Goal: Find specific page/section: Find specific page/section

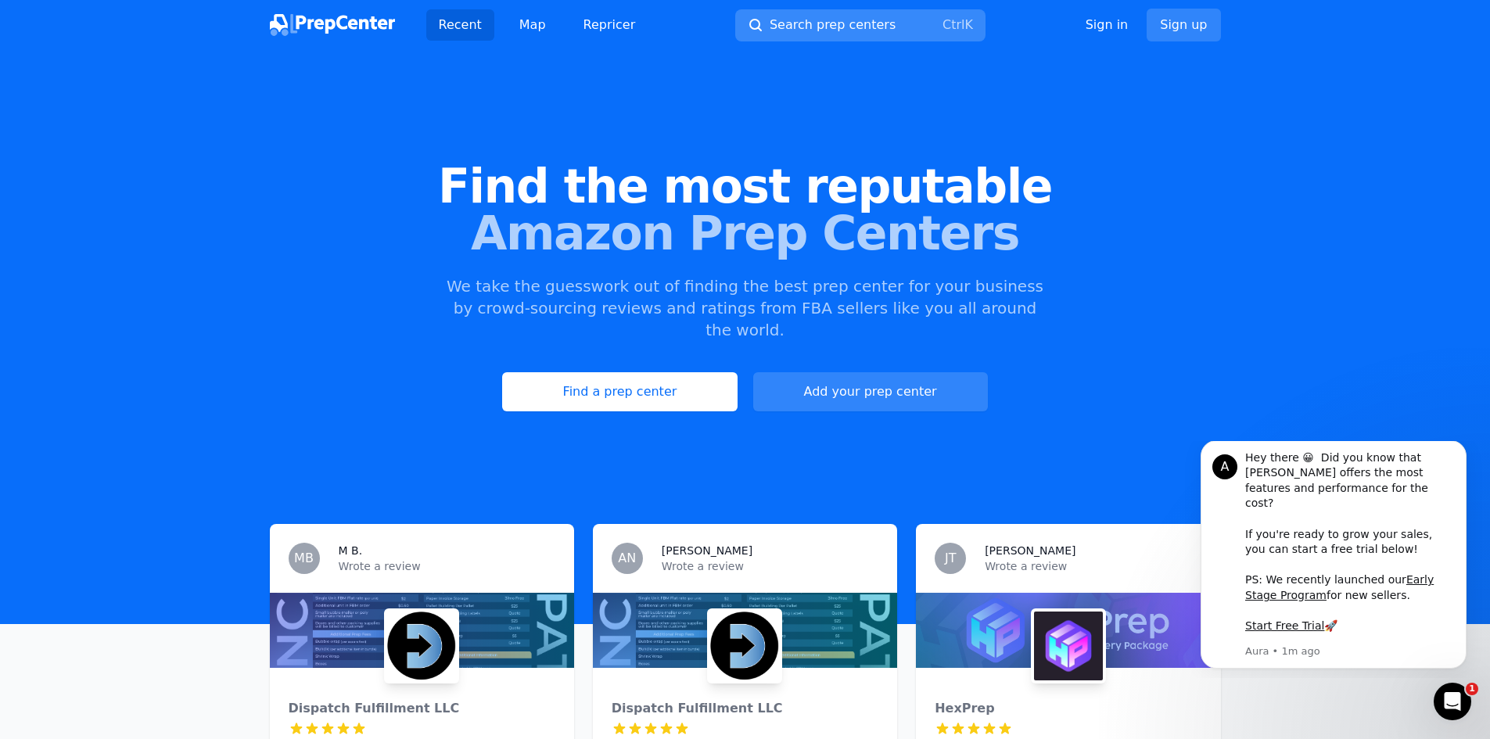
click at [824, 25] on span "Search prep centers" at bounding box center [833, 25] width 126 height 19
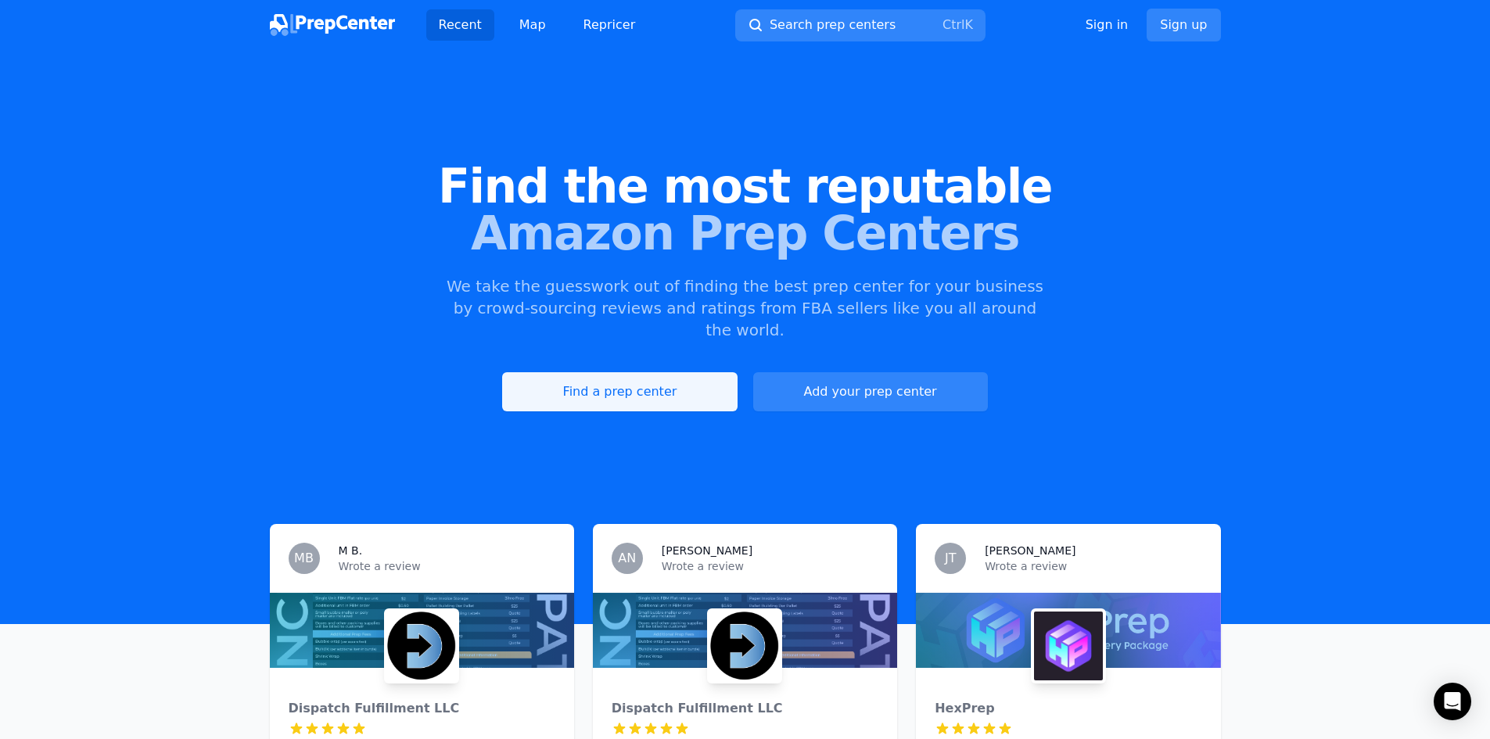
click at [606, 372] on link "Find a prep center" at bounding box center [619, 391] width 235 height 39
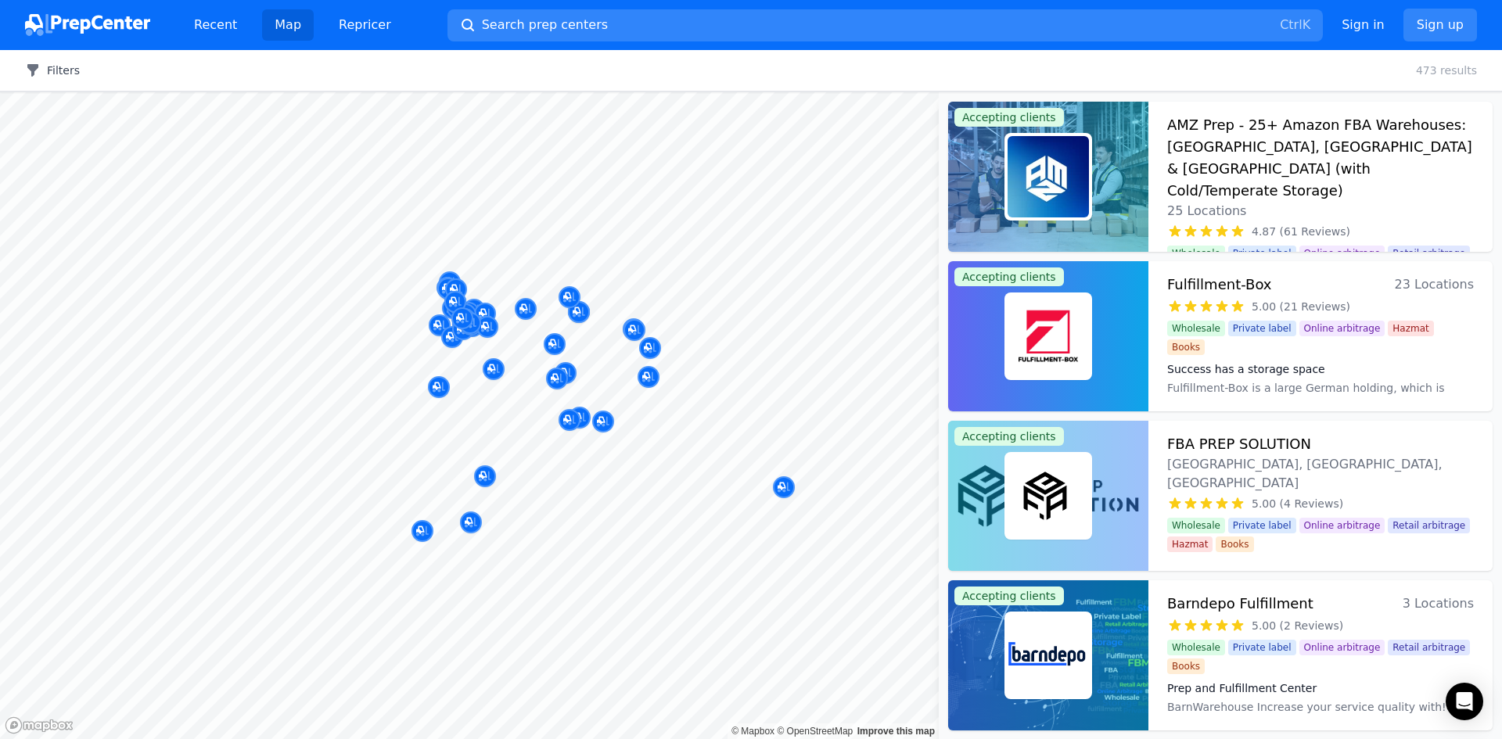
click at [48, 69] on button "Filters" at bounding box center [52, 71] width 55 height 16
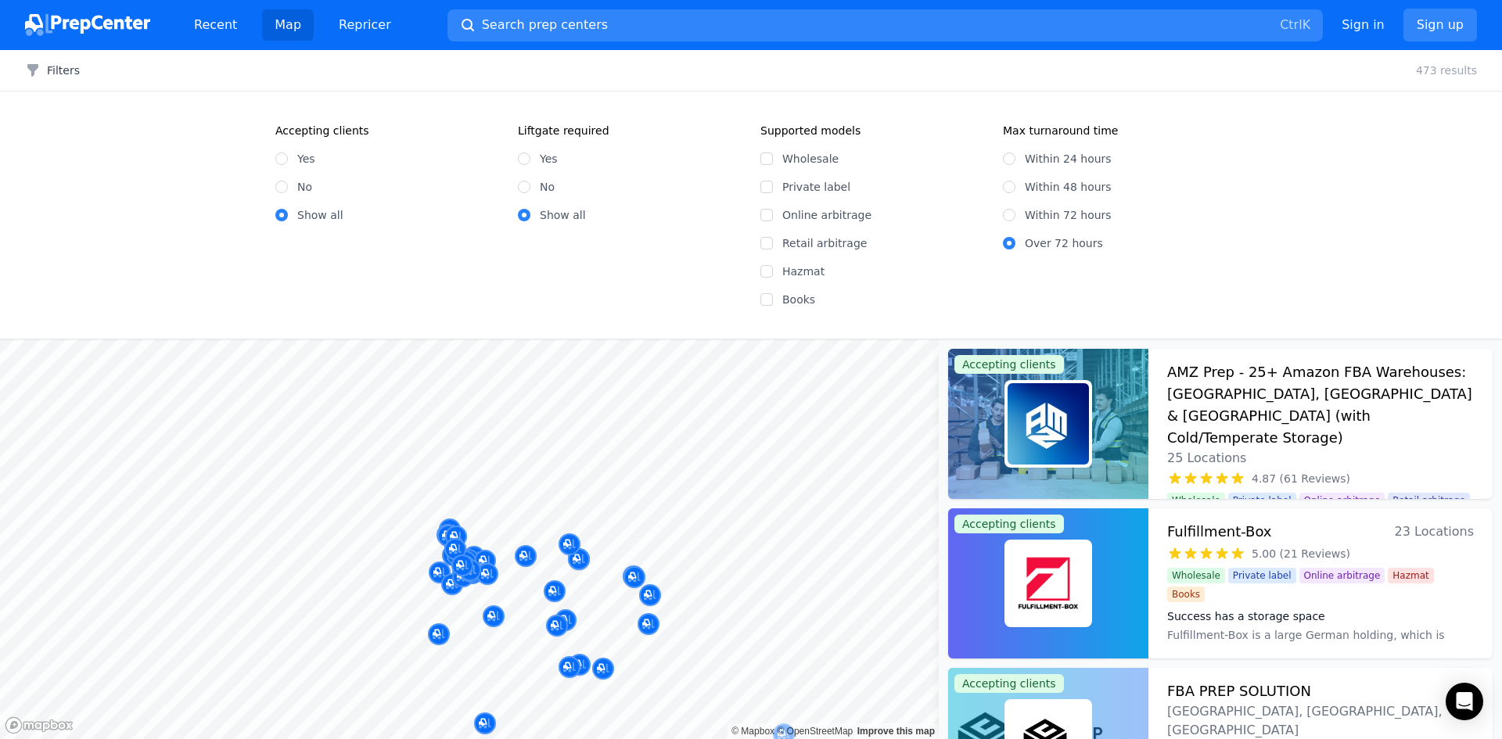
click at [212, 327] on div "Accepting clients Yes No Show all Liftgate required Yes No Show all Supported m…" at bounding box center [751, 215] width 1502 height 247
click at [538, 27] on span "Search prep centers" at bounding box center [545, 25] width 126 height 19
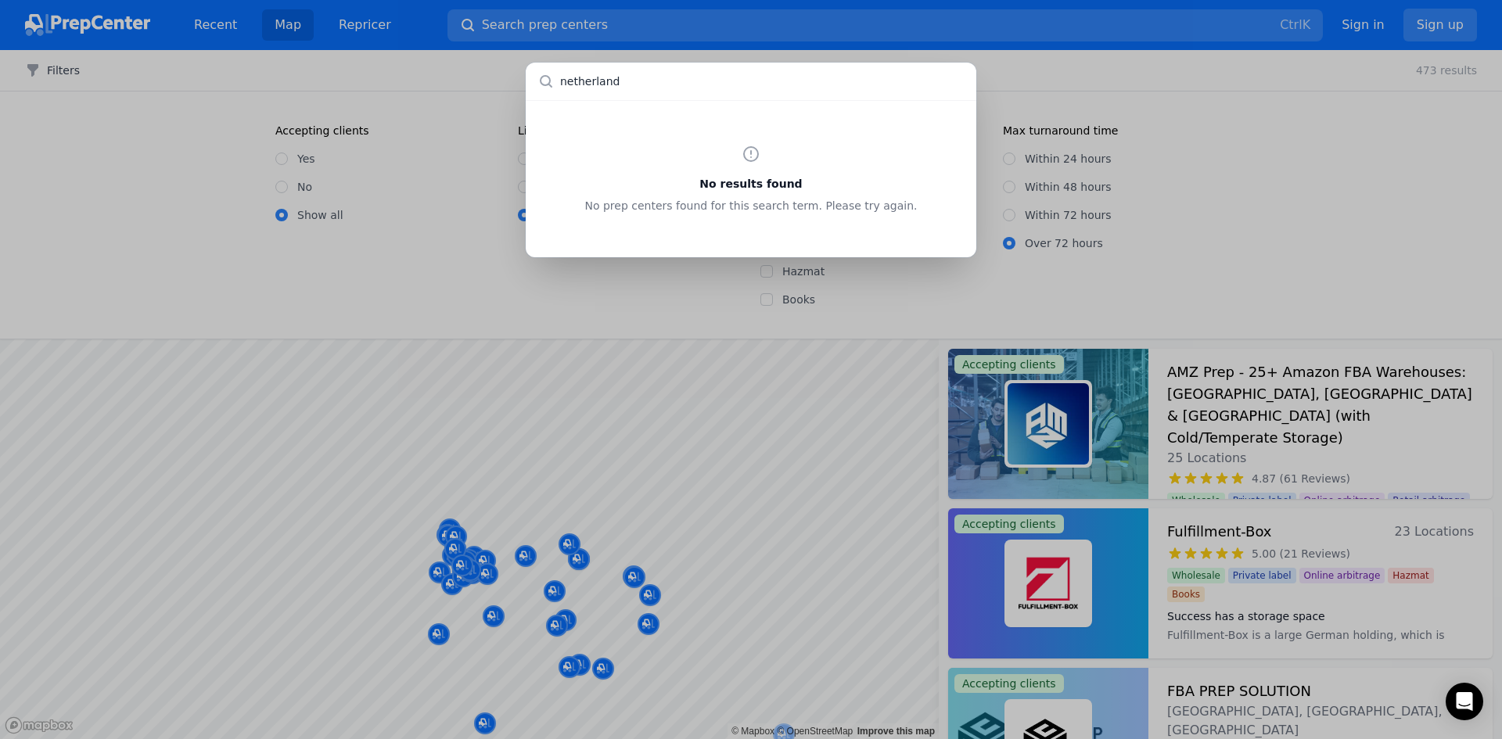
type input "netherlands"
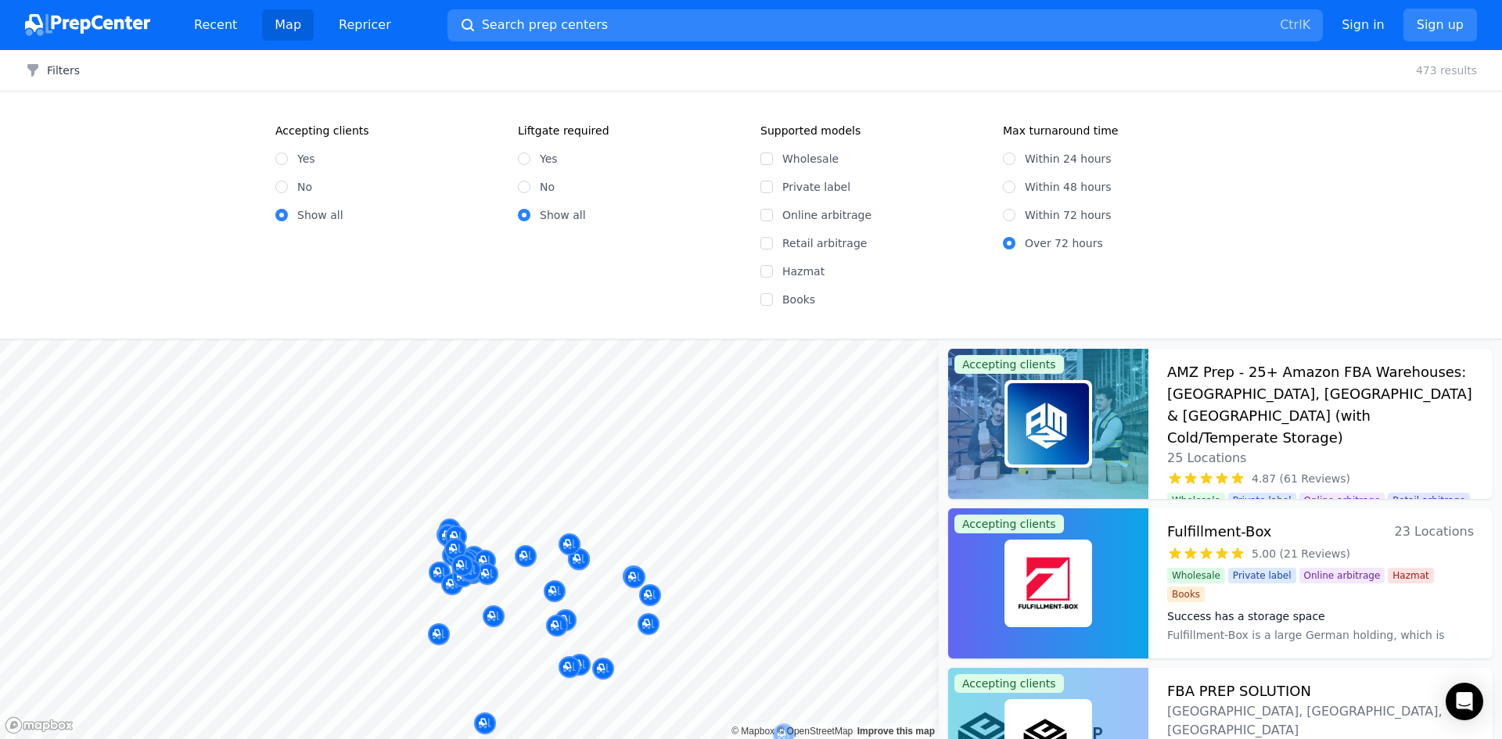
click at [523, 548] on div at bounding box center [751, 369] width 1502 height 739
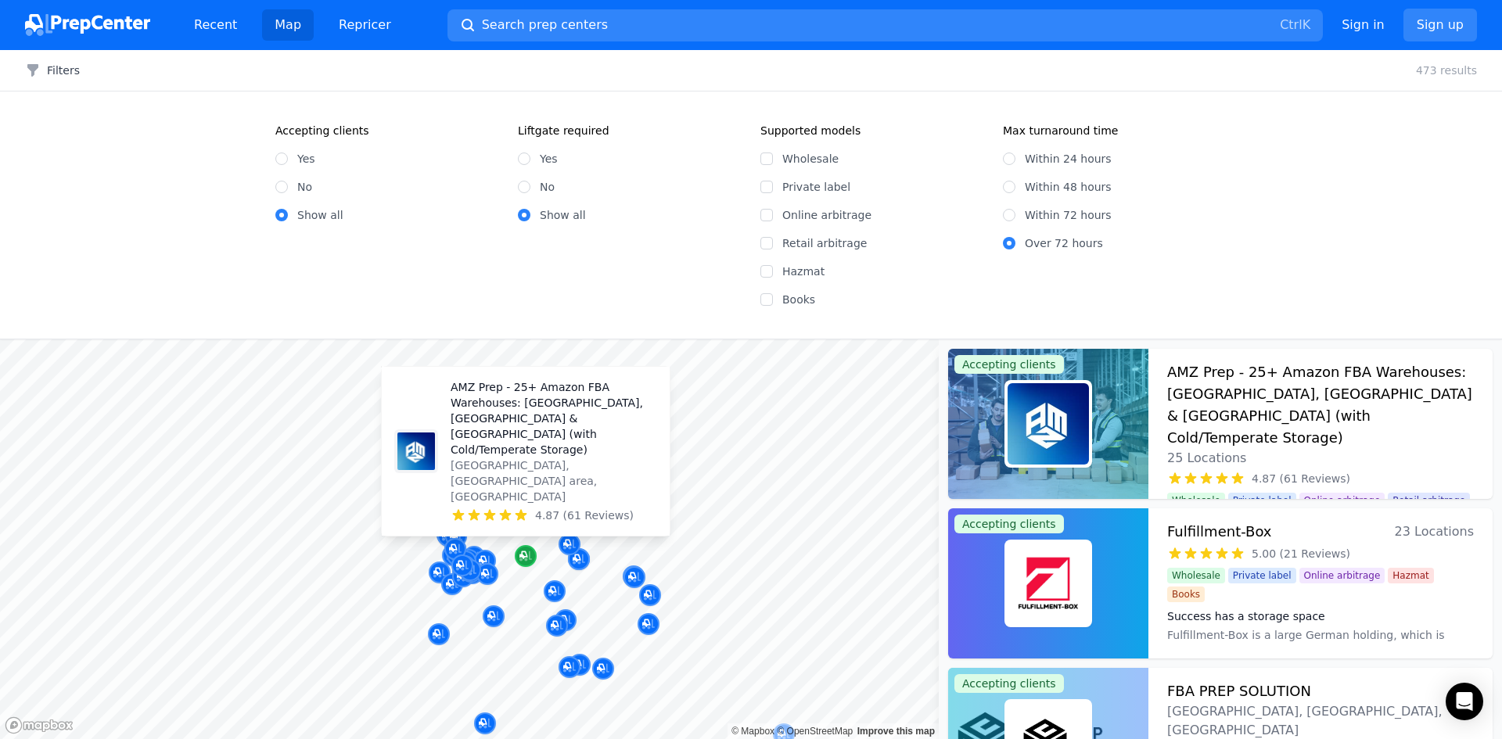
click at [527, 558] on icon "Map marker" at bounding box center [525, 556] width 13 height 16
click at [549, 451] on p "AMZ Prep - 25+ Amazon FBA Warehouses: [GEOGRAPHIC_DATA], [GEOGRAPHIC_DATA] & [G…" at bounding box center [554, 418] width 206 height 78
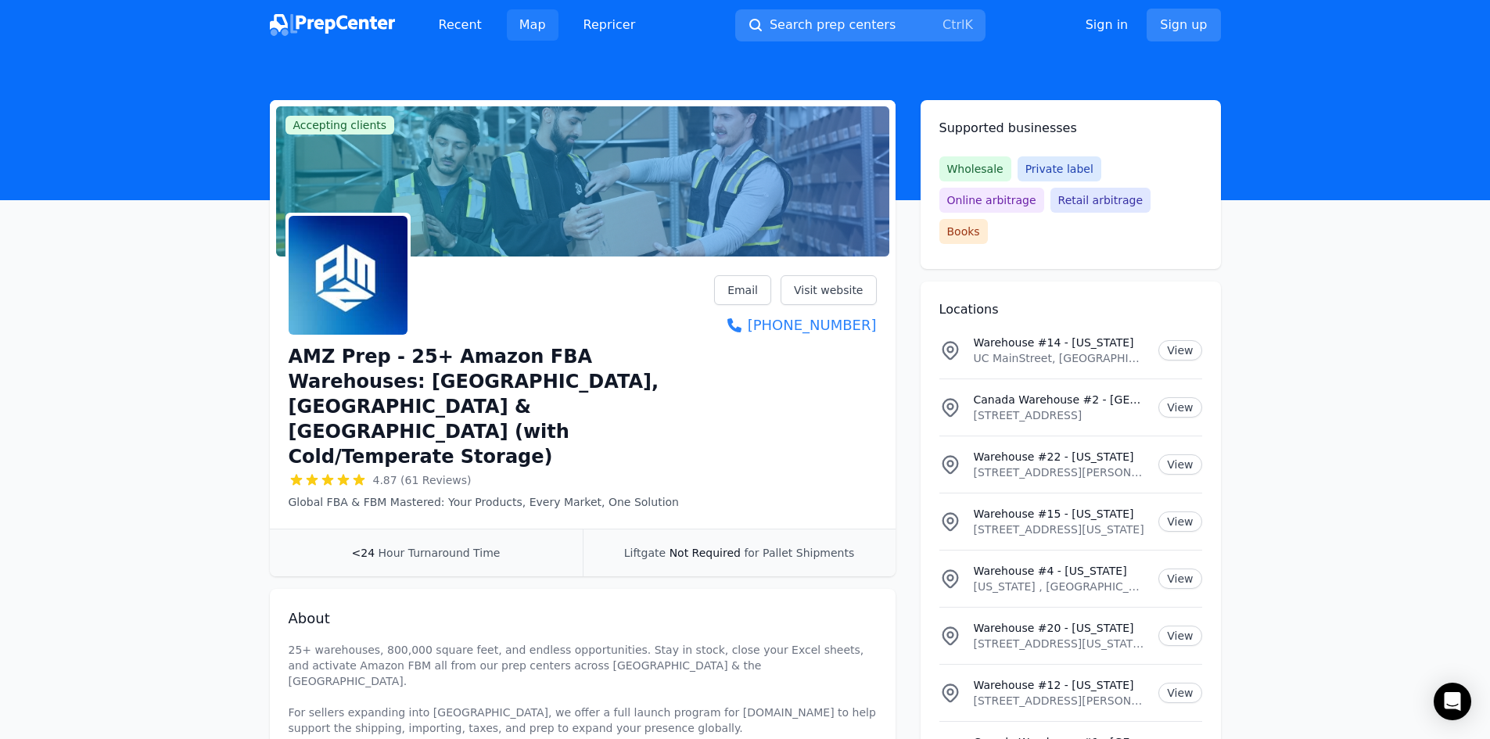
click at [508, 21] on link "Map" at bounding box center [533, 24] width 52 height 31
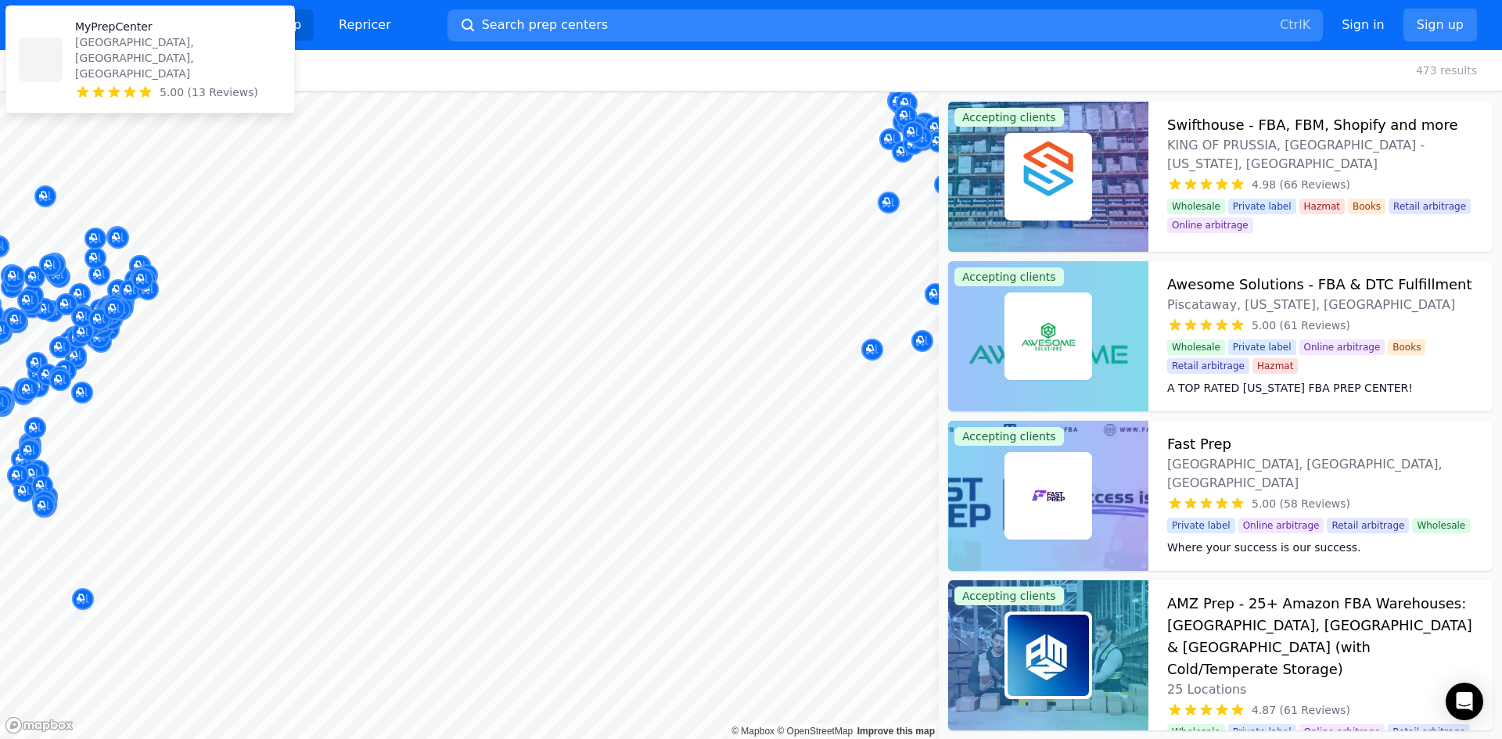
click at [74, 92] on div at bounding box center [469, 92] width 939 height 0
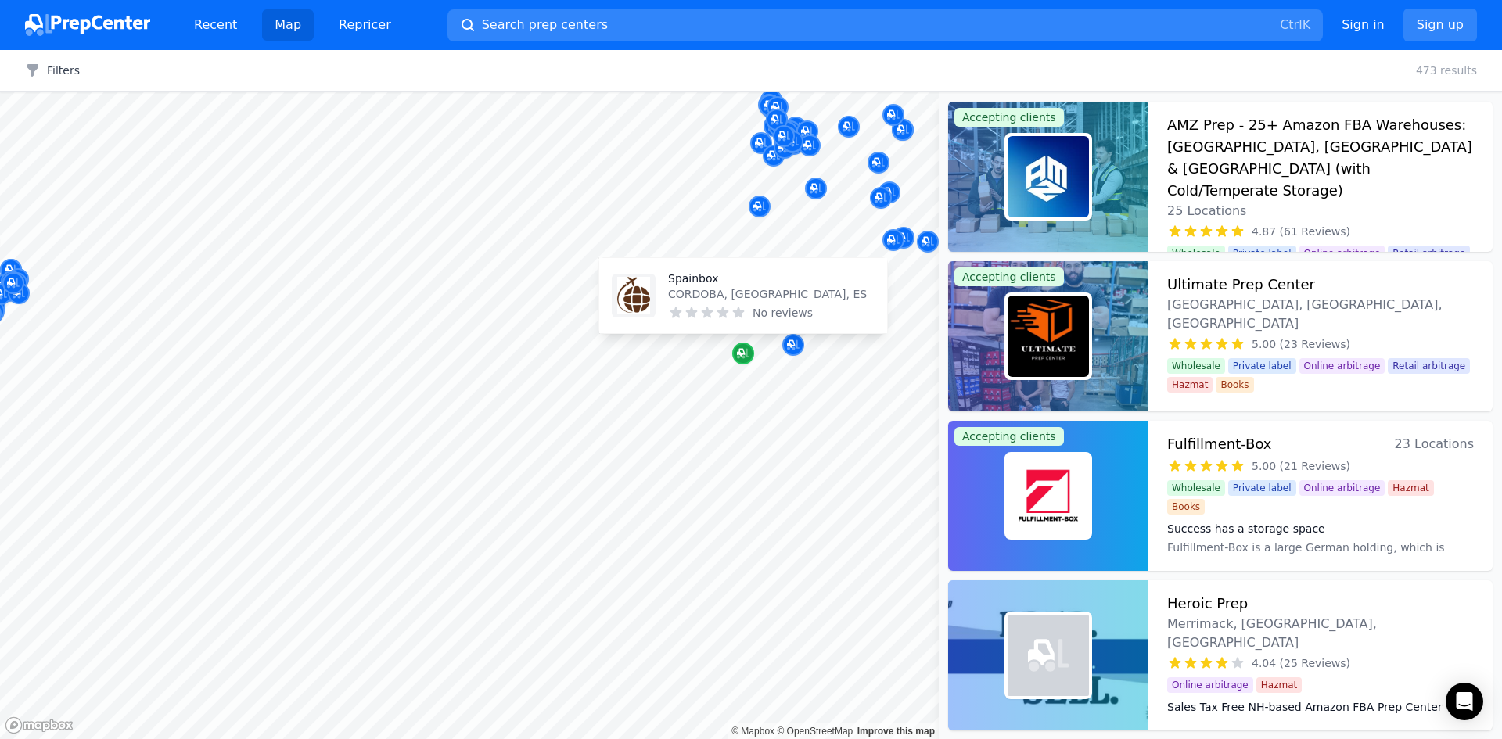
click at [746, 351] on icon "Map marker" at bounding box center [743, 354] width 13 height 10
click at [795, 346] on div at bounding box center [717, 343] width 300 height 13
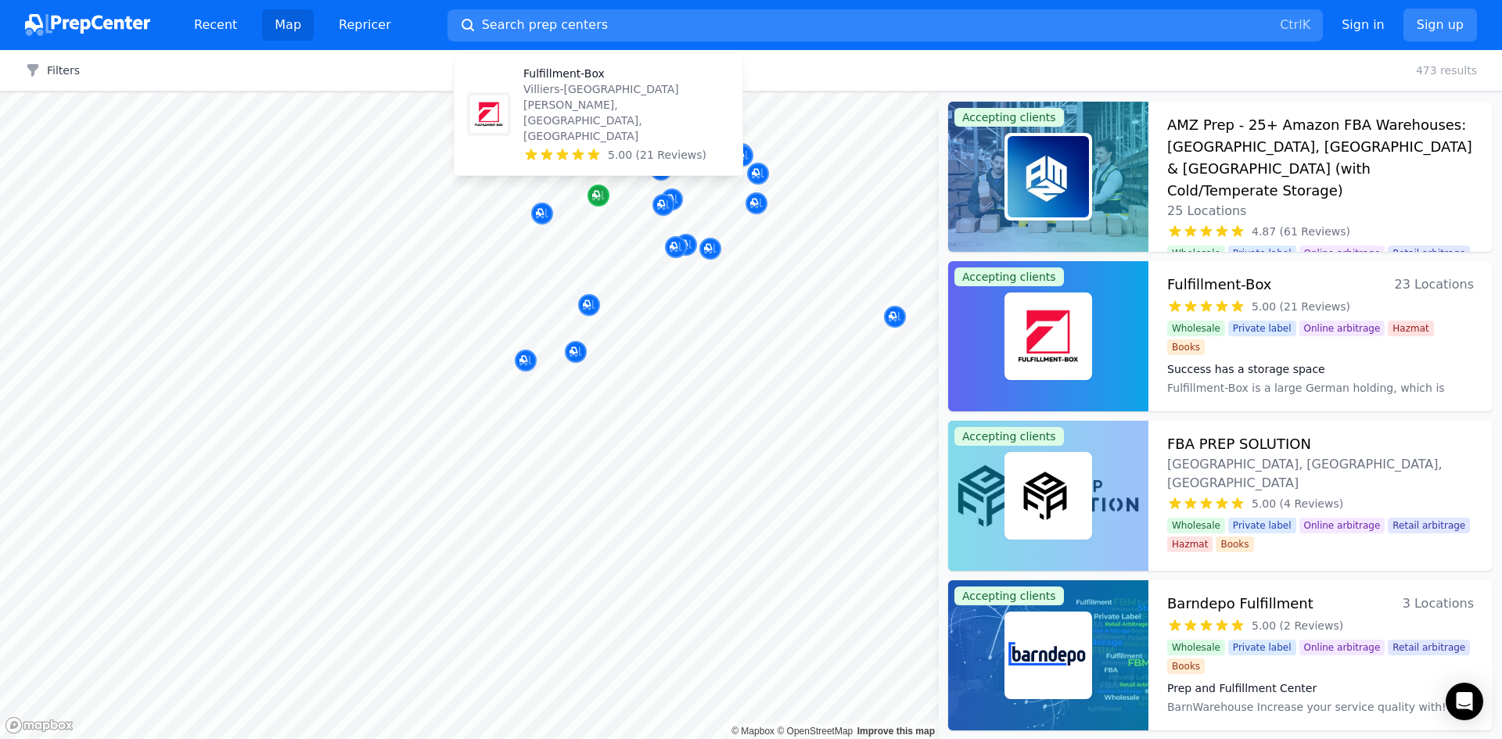
click at [598, 202] on icon "Map marker" at bounding box center [598, 196] width 13 height 16
